Goal: Task Accomplishment & Management: Manage account settings

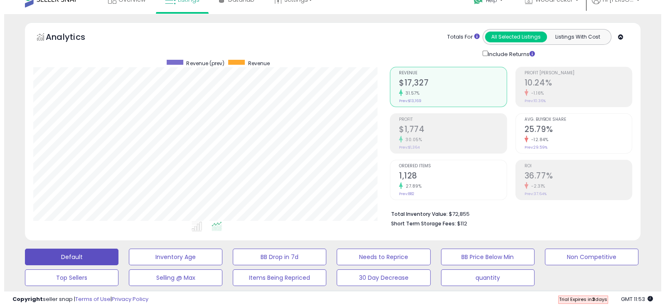
scroll to position [13, 0]
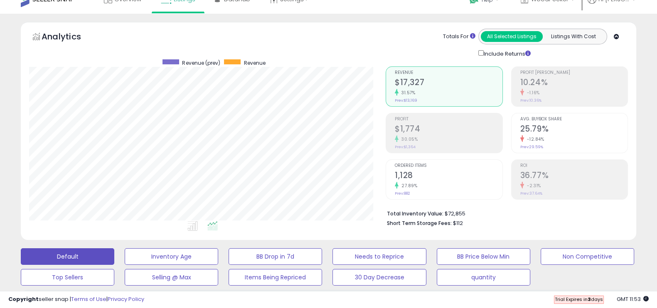
click at [546, 92] on div "-1.16%" at bounding box center [573, 93] width 107 height 8
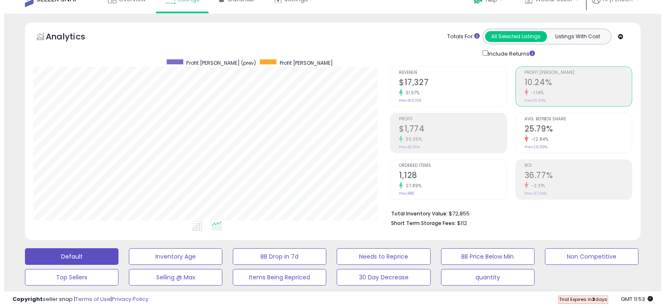
scroll to position [415218, 415032]
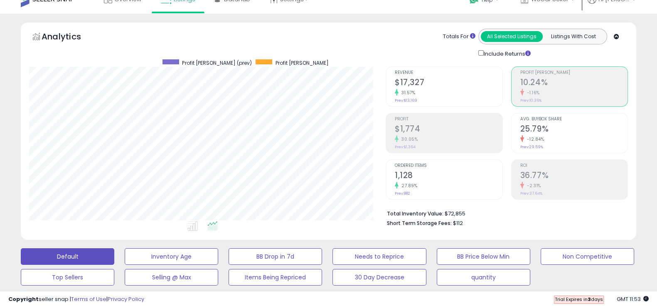
click at [442, 135] on div "30.05%" at bounding box center [448, 139] width 107 height 8
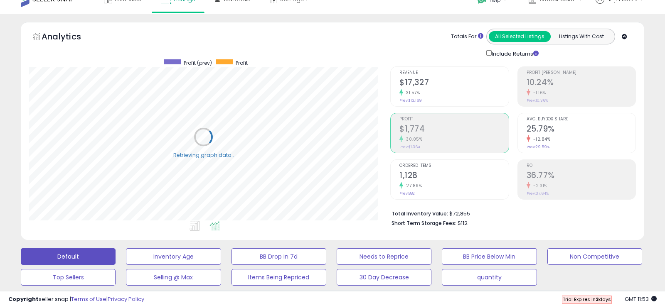
scroll to position [170, 356]
click at [548, 134] on h2 "25.79%" at bounding box center [573, 129] width 107 height 11
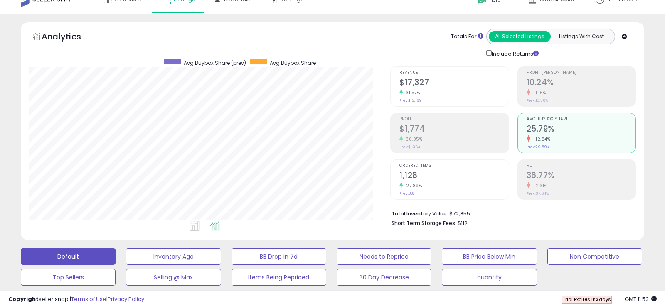
scroll to position [415218, 415032]
click at [436, 171] on h2 "1,128" at bounding box center [448, 176] width 107 height 11
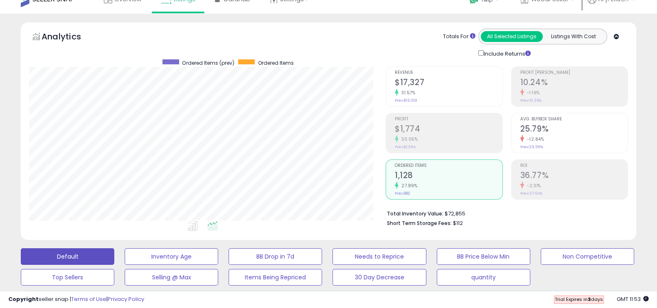
click at [550, 175] on h2 "36.77%" at bounding box center [573, 176] width 107 height 11
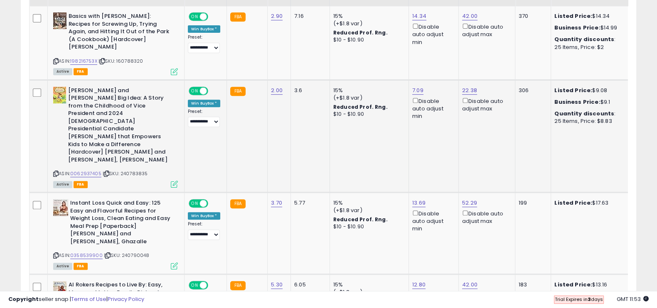
scroll to position [355, 0]
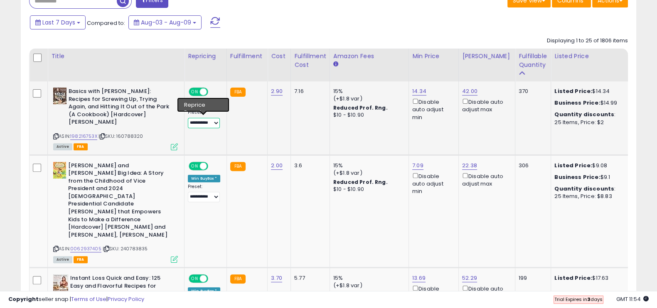
click at [206, 123] on select "**********" at bounding box center [204, 123] width 32 height 10
click at [275, 136] on td "2.90" at bounding box center [279, 118] width 23 height 74
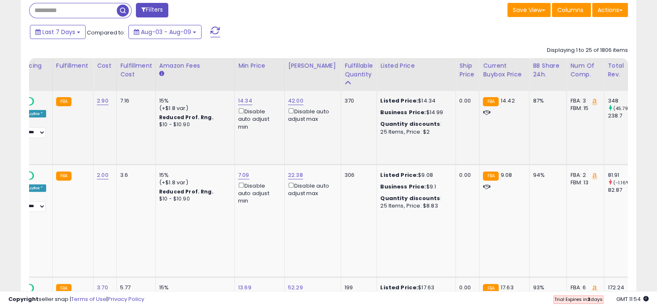
scroll to position [0, 0]
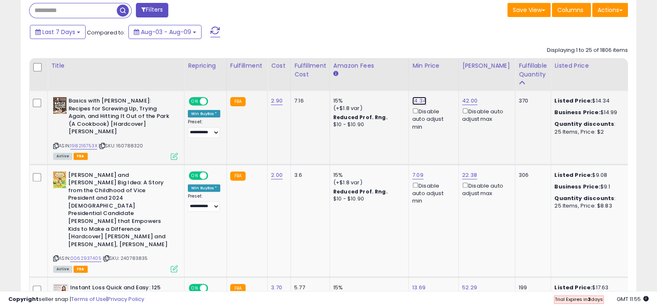
click at [420, 103] on link "14.34" at bounding box center [419, 101] width 14 height 8
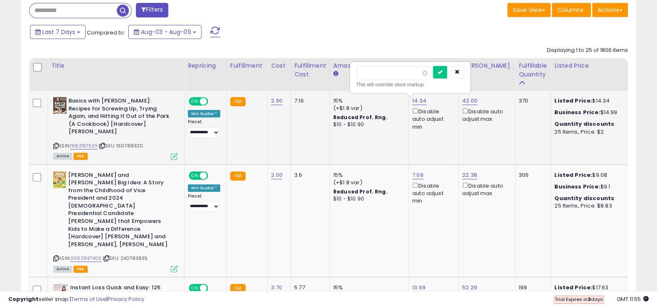
click at [371, 81] on div "This will override store markup" at bounding box center [410, 85] width 108 height 8
click at [369, 75] on input "*****" at bounding box center [393, 73] width 74 height 14
type input "****"
click at [447, 67] on button "submit" at bounding box center [440, 72] width 14 height 12
